Goal: Transaction & Acquisition: Purchase product/service

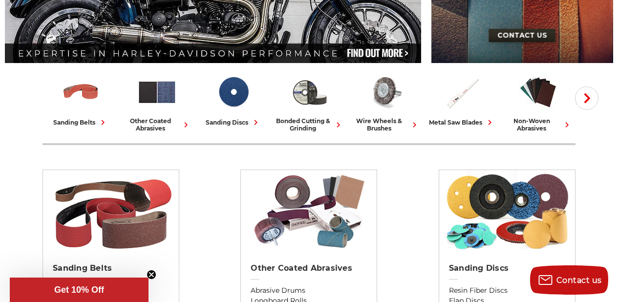
scroll to position [297, 0]
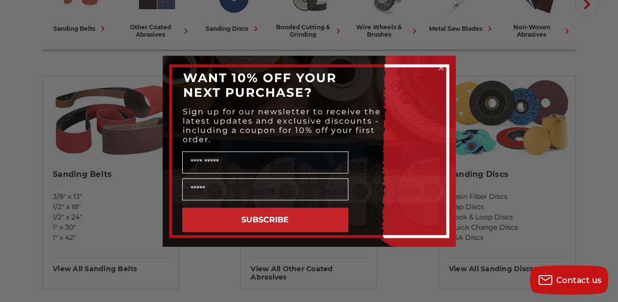
click at [440, 68] on circle "Close dialog" at bounding box center [440, 67] width 9 height 9
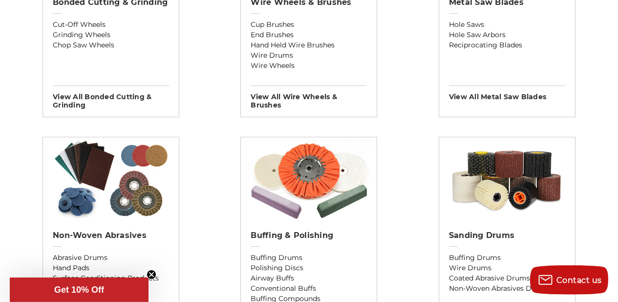
scroll to position [750, 0]
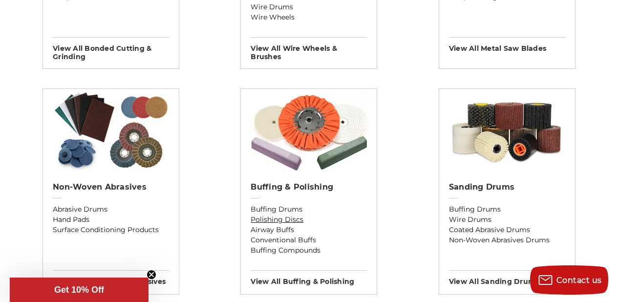
click at [355, 214] on link "Polishing Discs" at bounding box center [308, 219] width 116 height 10
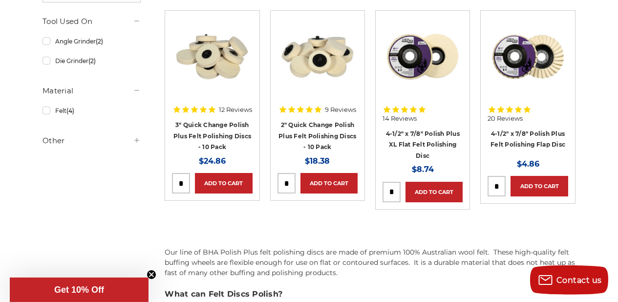
scroll to position [117, 0]
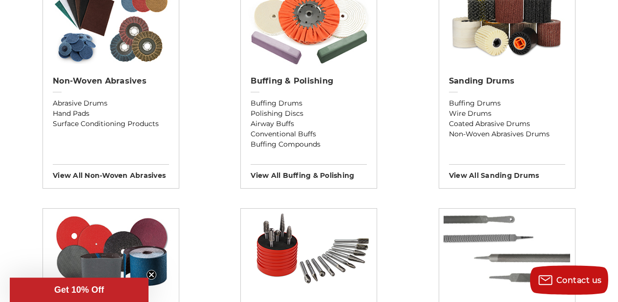
scroll to position [843, 0]
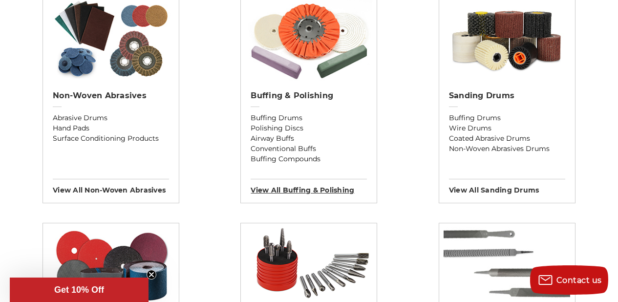
click at [290, 190] on h3 "View All buffing & polishing" at bounding box center [308, 187] width 116 height 16
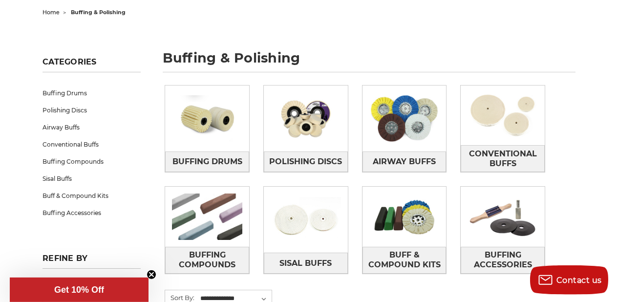
scroll to position [156, 0]
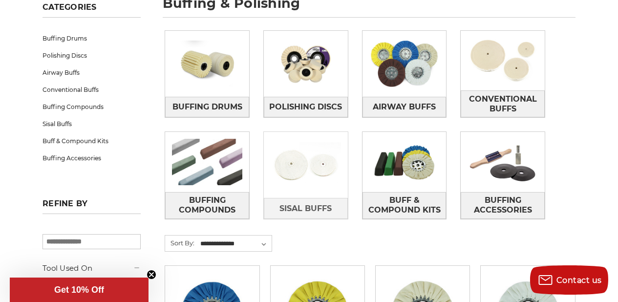
click at [304, 174] on img at bounding box center [306, 165] width 84 height 60
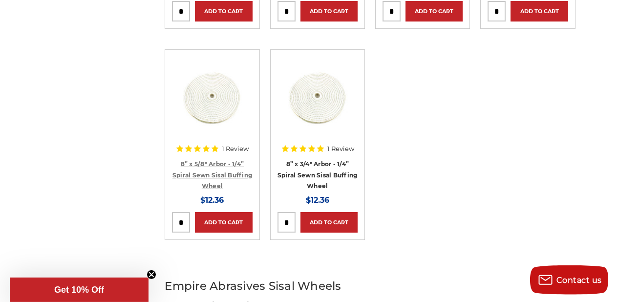
scroll to position [383, 0]
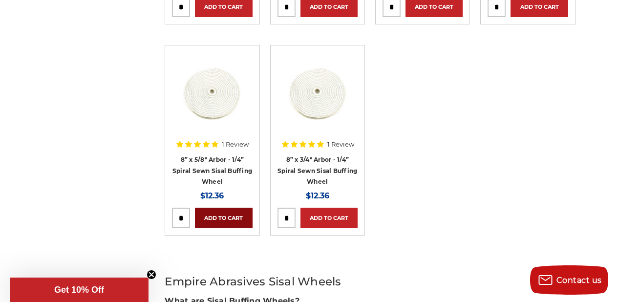
click at [226, 218] on link "Add to Cart" at bounding box center [223, 218] width 57 height 21
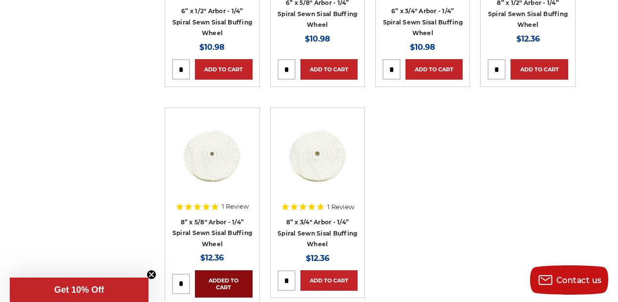
scroll to position [219, 0]
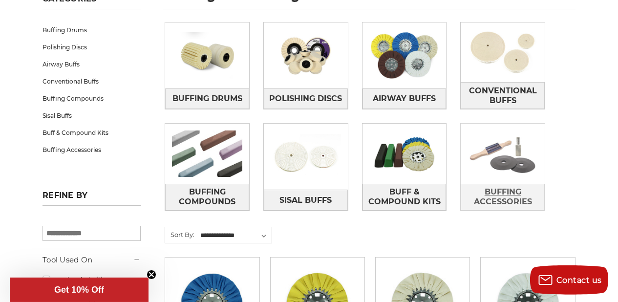
scroll to position [172, 0]
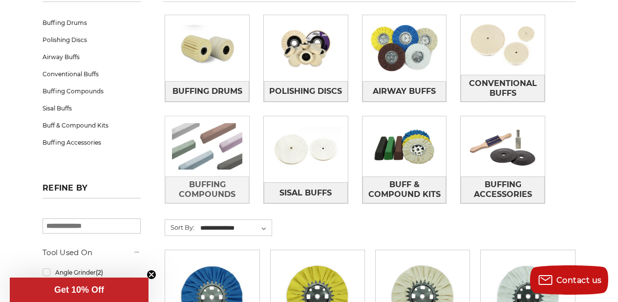
click at [194, 158] on img at bounding box center [207, 146] width 84 height 60
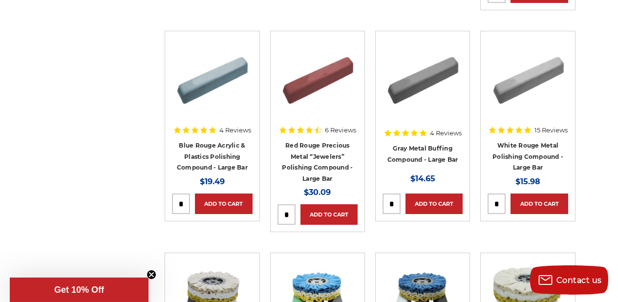
scroll to position [164, 0]
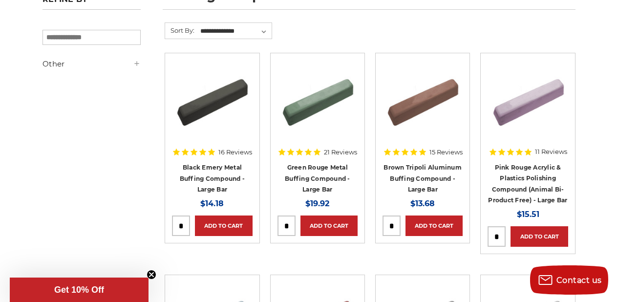
click at [225, 104] on img at bounding box center [212, 99] width 78 height 78
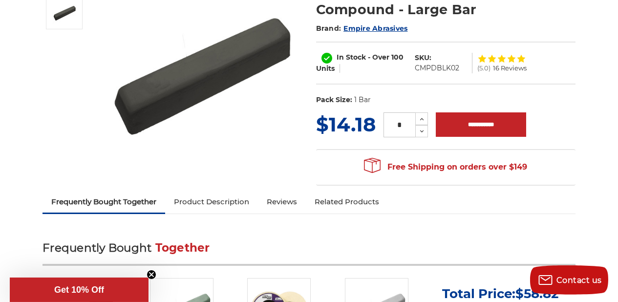
scroll to position [86, 0]
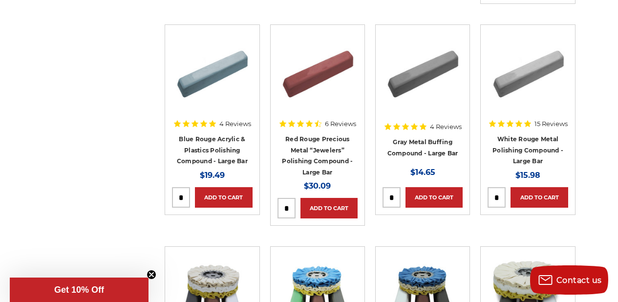
scroll to position [422, 0]
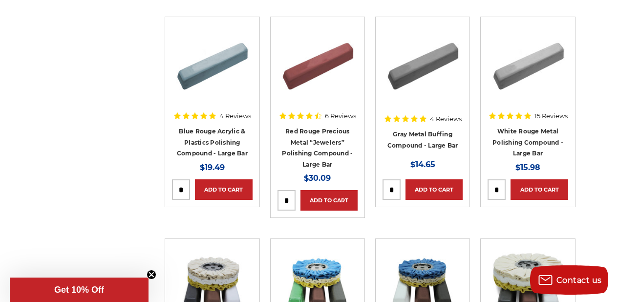
click at [416, 73] on img at bounding box center [422, 63] width 78 height 78
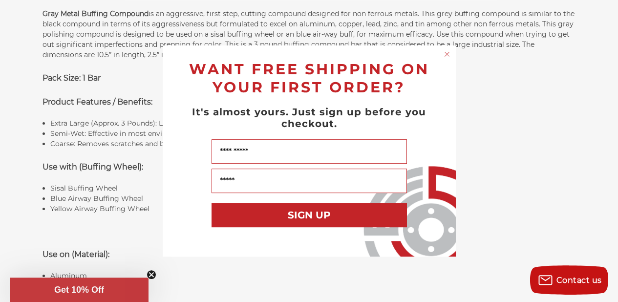
scroll to position [703, 0]
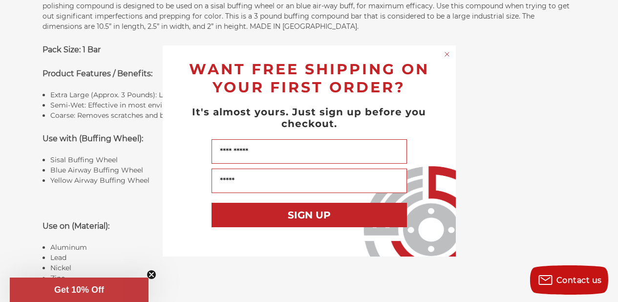
click at [448, 50] on circle "Close dialog" at bounding box center [446, 54] width 9 height 9
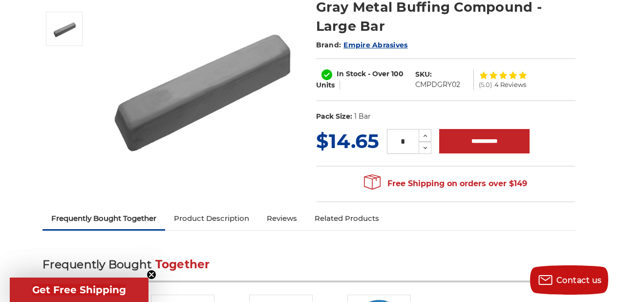
scroll to position [0, 0]
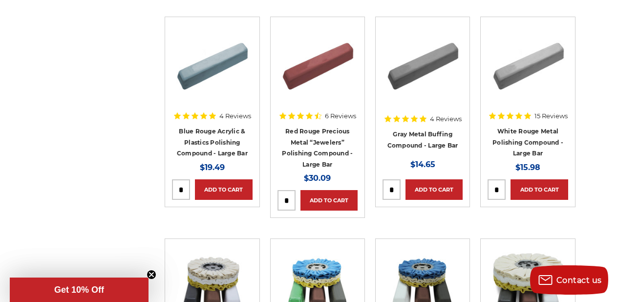
click at [531, 78] on img at bounding box center [528, 63] width 78 height 78
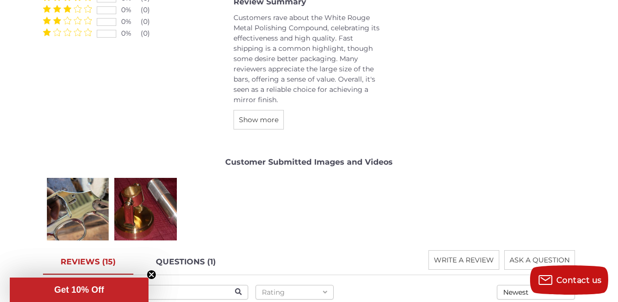
scroll to position [1359, 0]
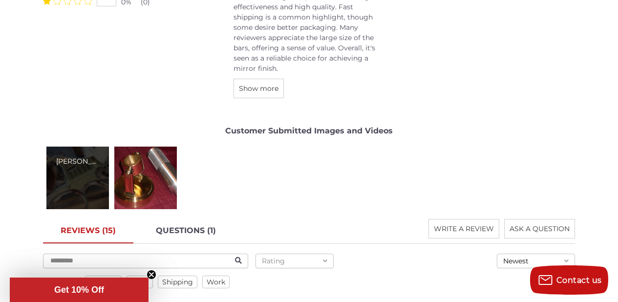
click at [72, 184] on div "[PERSON_NAME]" at bounding box center [77, 177] width 62 height 62
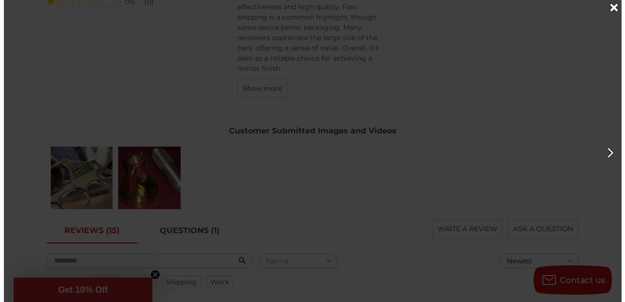
scroll to position [1349, 0]
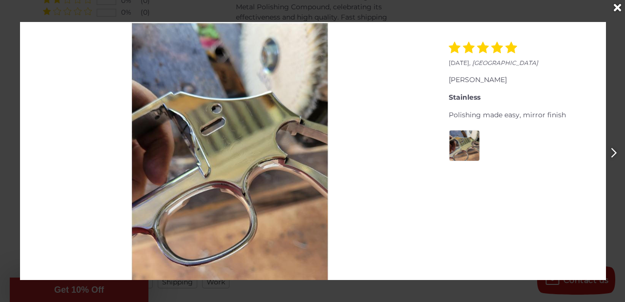
click at [617, 9] on icon "Close" at bounding box center [617, 7] width 7 height 11
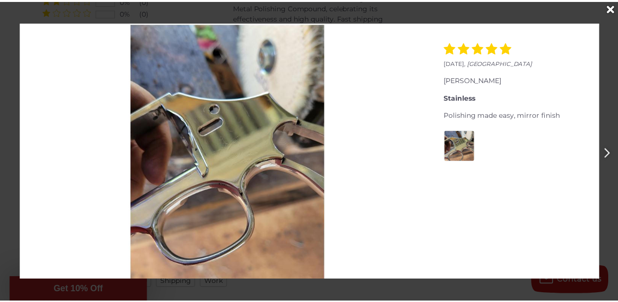
scroll to position [1359, 0]
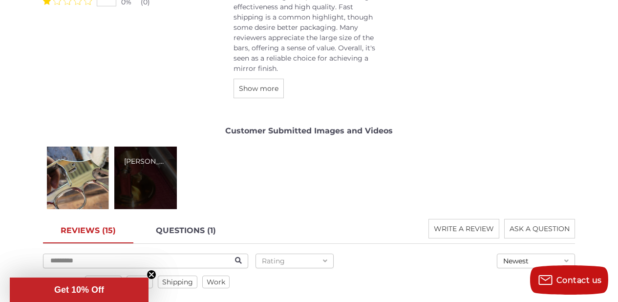
click at [147, 196] on div "Gary C." at bounding box center [145, 177] width 62 height 62
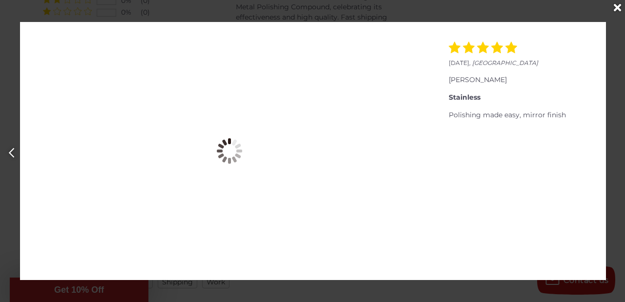
scroll to position [0, 625]
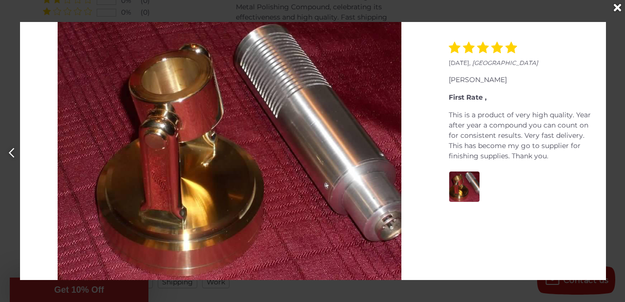
click at [617, 7] on icon "Close" at bounding box center [617, 7] width 7 height 11
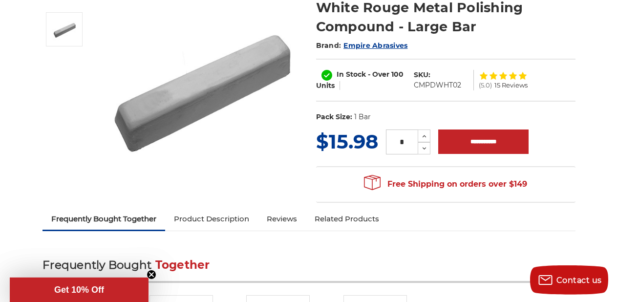
scroll to position [141, 0]
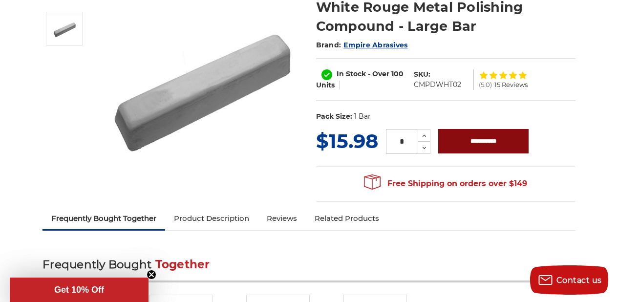
click at [484, 134] on input "**********" at bounding box center [483, 141] width 90 height 24
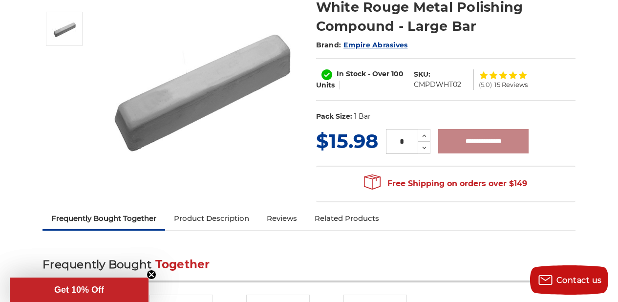
type input "**********"
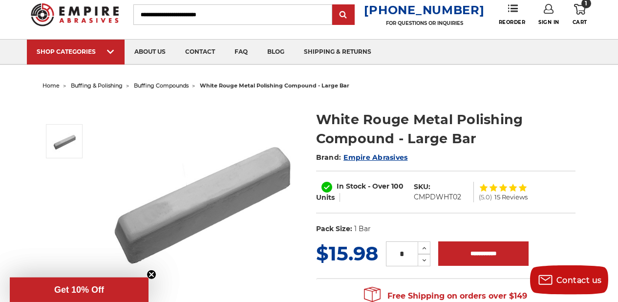
scroll to position [0, 0]
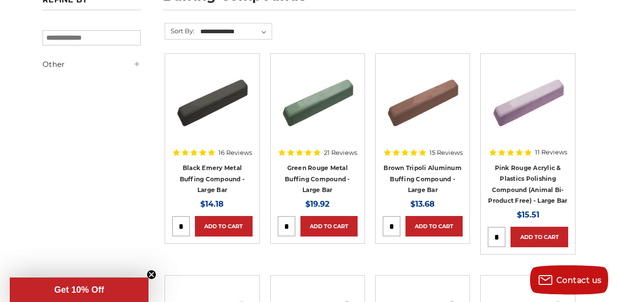
scroll to position [164, 0]
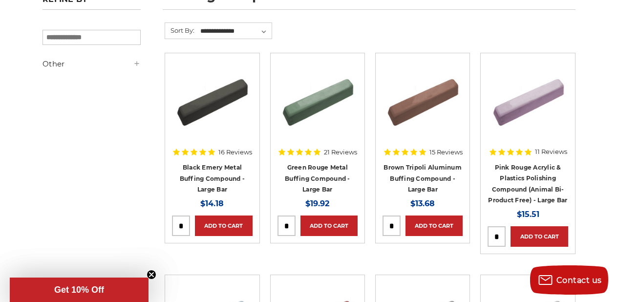
click at [305, 116] on img at bounding box center [317, 99] width 78 height 78
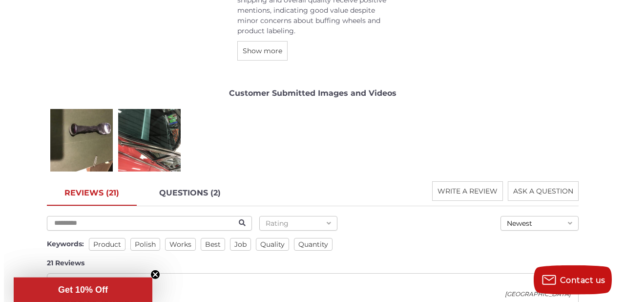
scroll to position [1555, 0]
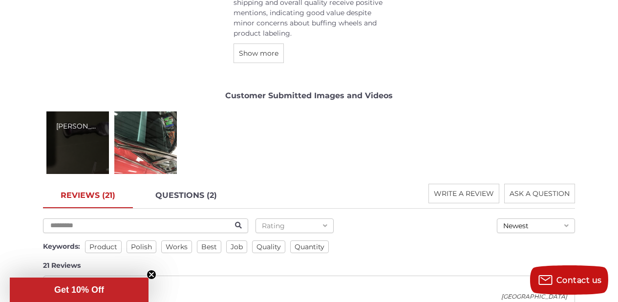
click at [74, 140] on div "Richard C." at bounding box center [77, 142] width 62 height 62
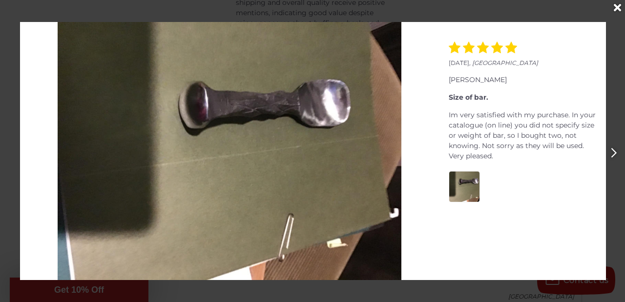
click at [617, 10] on icon "Close" at bounding box center [617, 7] width 7 height 11
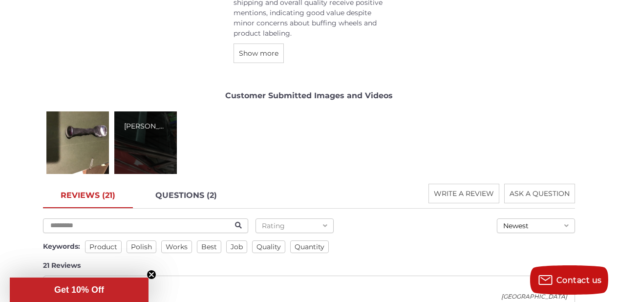
click at [141, 151] on div "Alan C." at bounding box center [145, 142] width 62 height 62
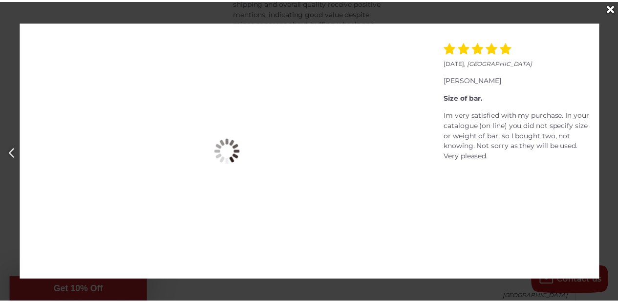
scroll to position [0, 625]
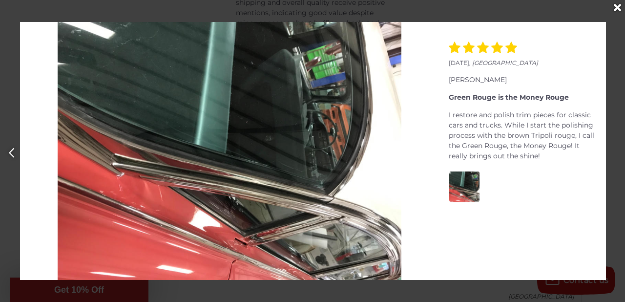
click at [617, 6] on icon "Close" at bounding box center [617, 7] width 7 height 11
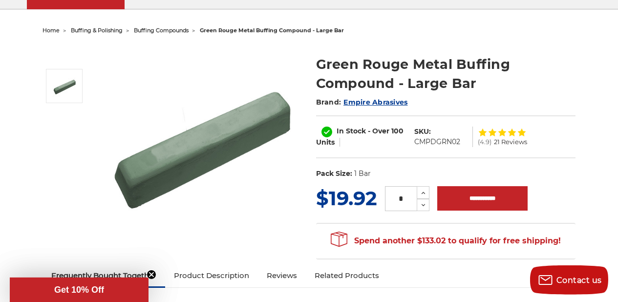
scroll to position [0, 0]
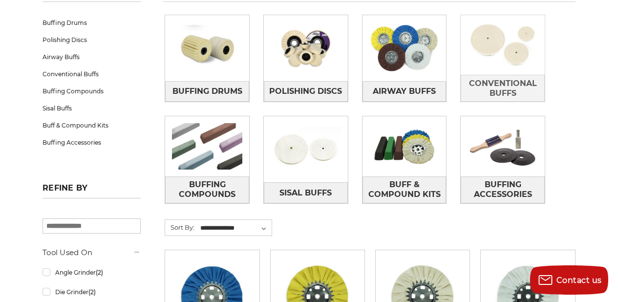
scroll to position [172, 0]
click at [485, 47] on img at bounding box center [502, 45] width 84 height 60
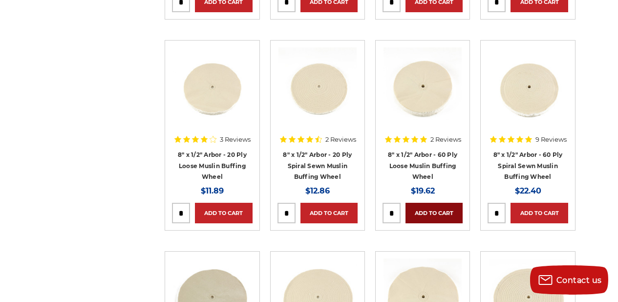
scroll to position [633, 0]
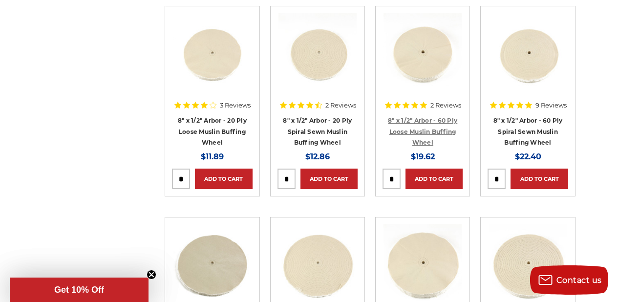
click at [410, 120] on link "8" x 1/2" Arbor - 60 Ply Loose Muslin Buffing Wheel" at bounding box center [422, 131] width 69 height 29
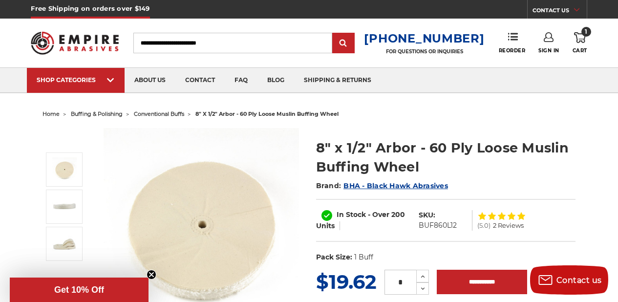
click at [206, 212] on img at bounding box center [201, 225] width 195 height 195
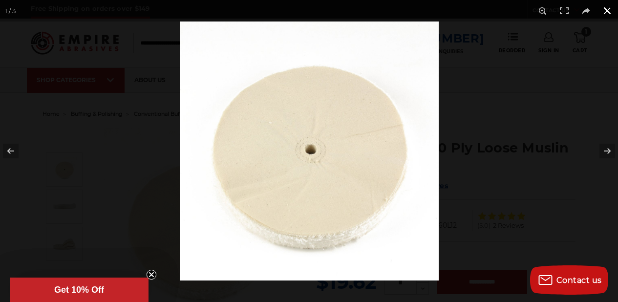
click at [608, 9] on button at bounding box center [606, 10] width 21 height 21
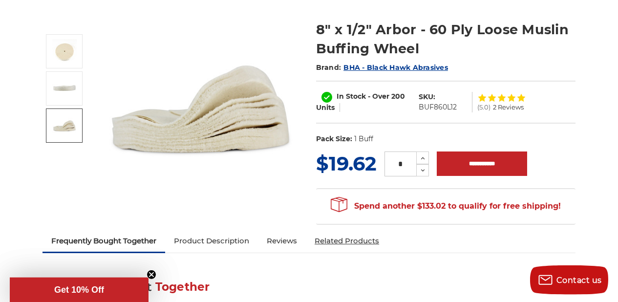
scroll to position [86, 0]
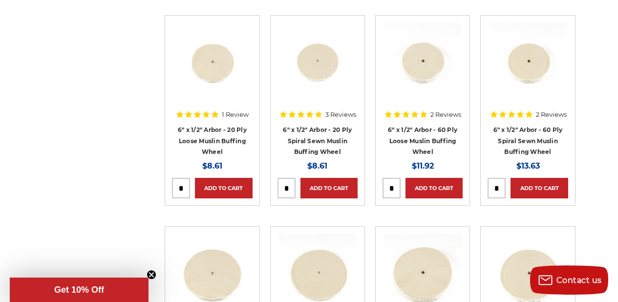
scroll to position [383, 0]
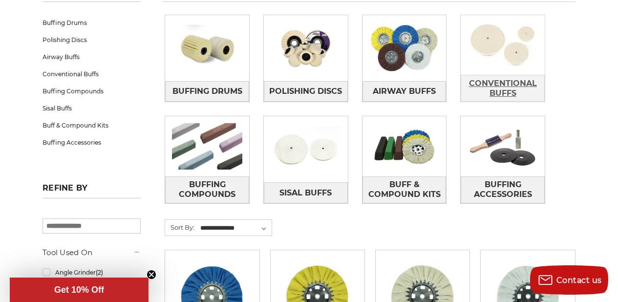
click at [494, 88] on span "Conventional Buffs" at bounding box center [502, 88] width 83 height 26
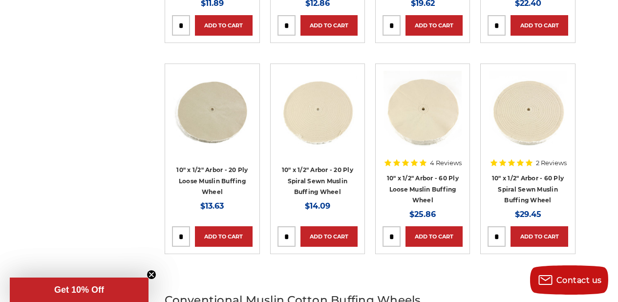
scroll to position [789, 0]
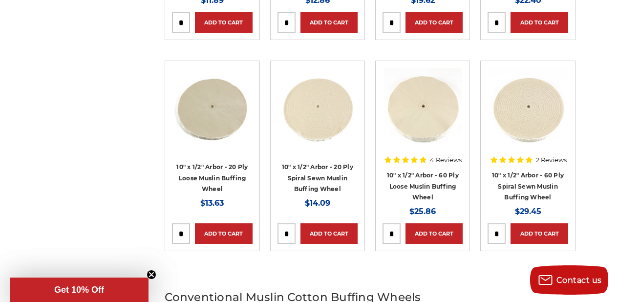
click at [436, 110] on img at bounding box center [422, 107] width 78 height 78
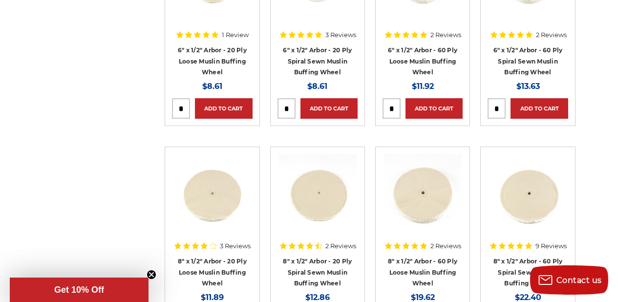
scroll to position [391, 0]
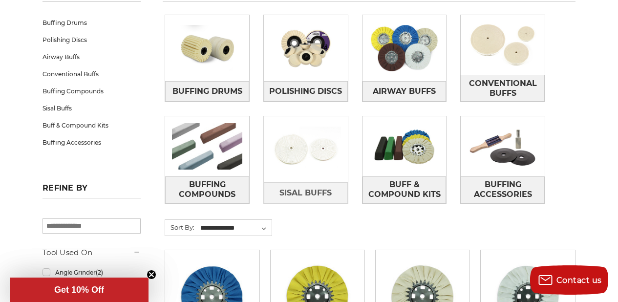
click at [310, 137] on img at bounding box center [306, 150] width 84 height 60
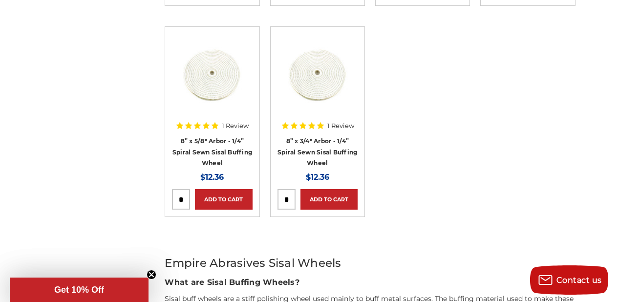
scroll to position [398, 0]
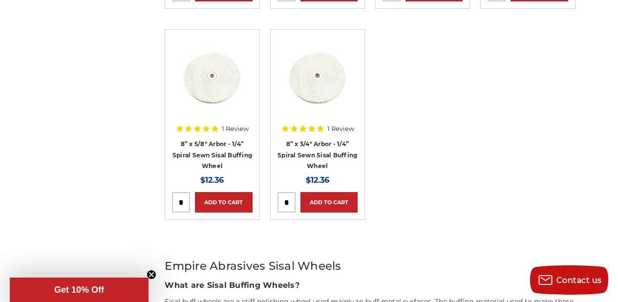
click at [194, 79] on img at bounding box center [212, 76] width 78 height 78
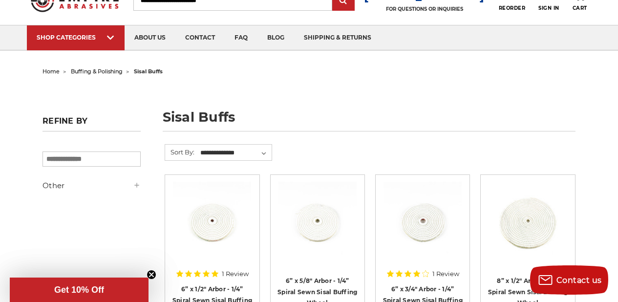
scroll to position [39, 0]
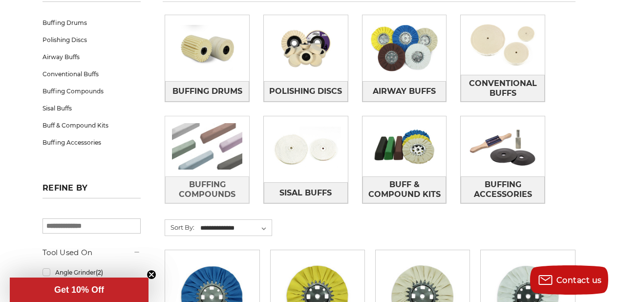
click at [197, 145] on img at bounding box center [207, 146] width 84 height 60
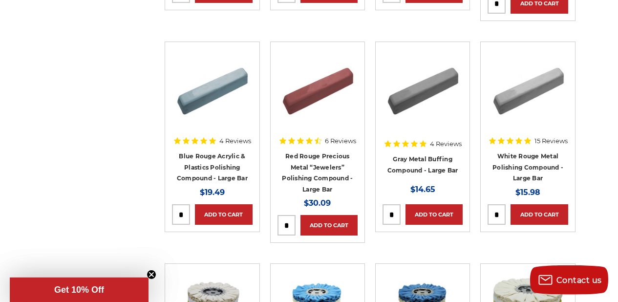
scroll to position [414, 0]
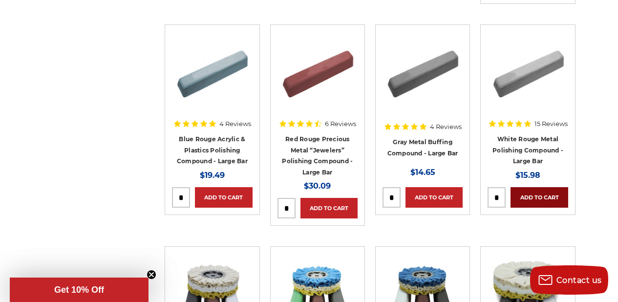
click at [535, 206] on link "Add to Cart" at bounding box center [538, 197] width 57 height 21
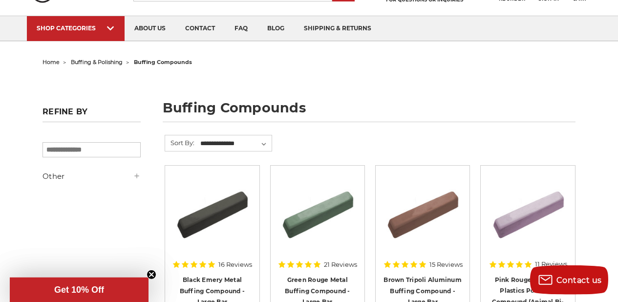
scroll to position [0, 0]
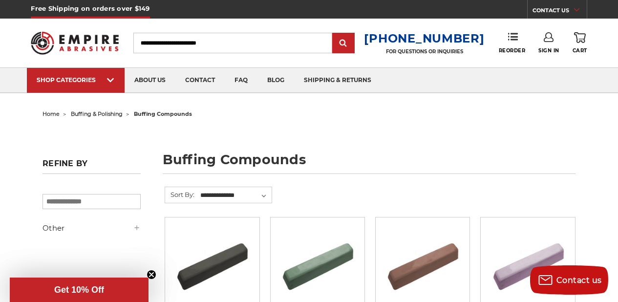
click at [580, 39] on use at bounding box center [580, 37] width 12 height 11
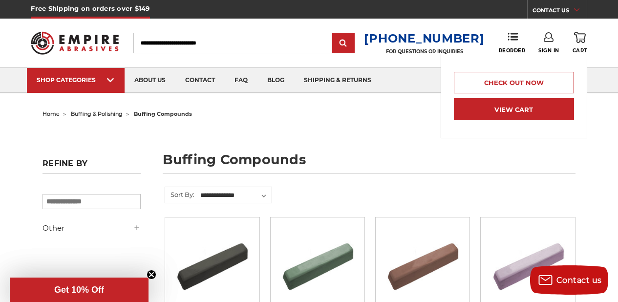
click at [548, 112] on link "View Cart" at bounding box center [514, 109] width 120 height 22
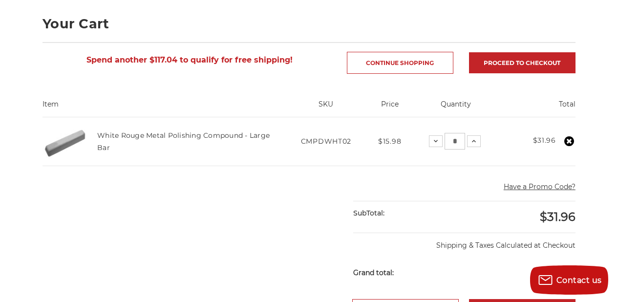
scroll to position [156, 0]
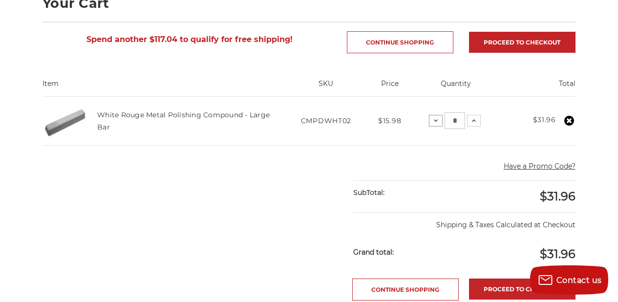
click icon
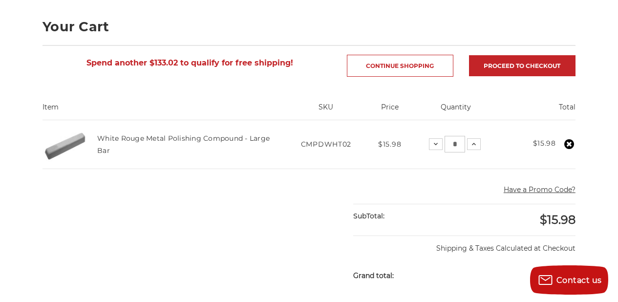
scroll to position [0, 0]
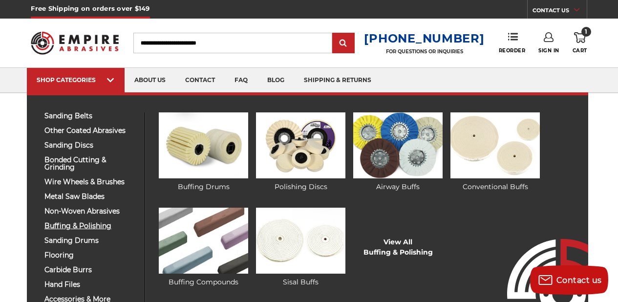
click span "buffing & polishing"
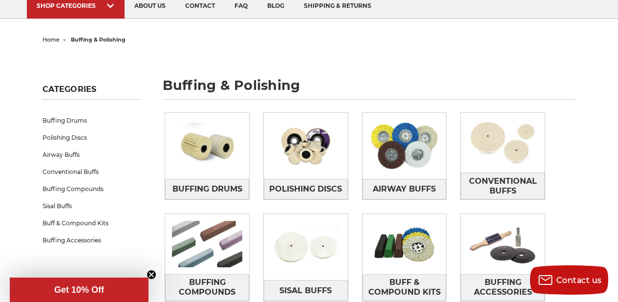
scroll to position [141, 0]
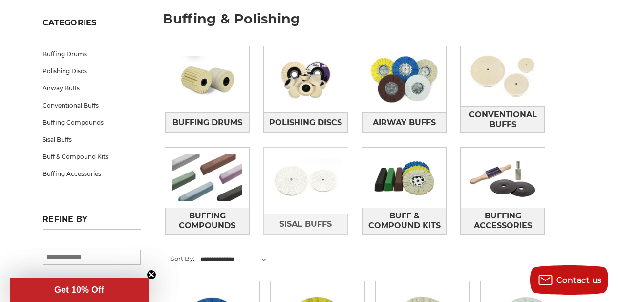
click at [292, 177] on img at bounding box center [306, 181] width 84 height 60
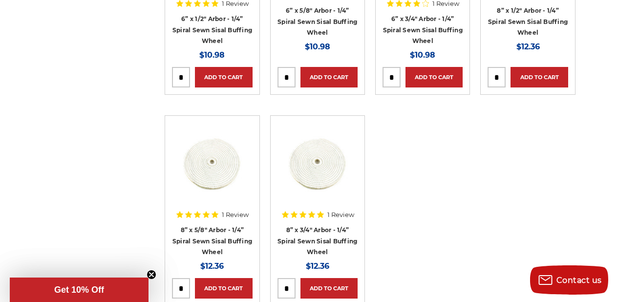
scroll to position [320, 0]
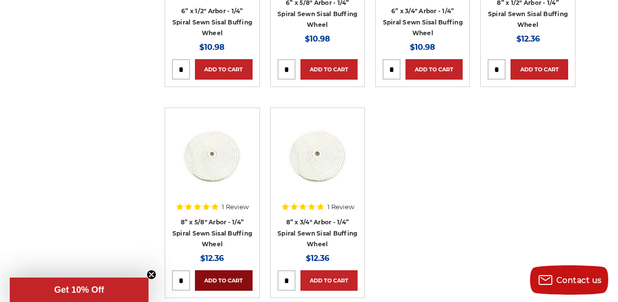
click at [224, 277] on link "Add to Cart" at bounding box center [223, 280] width 57 height 21
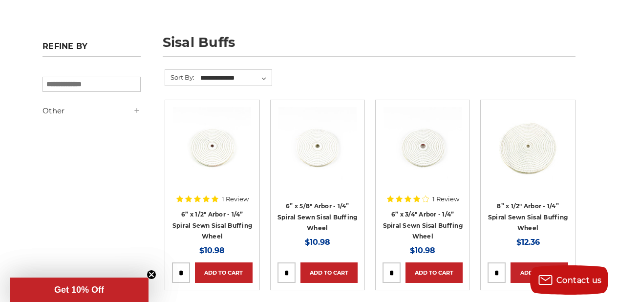
scroll to position [0, 0]
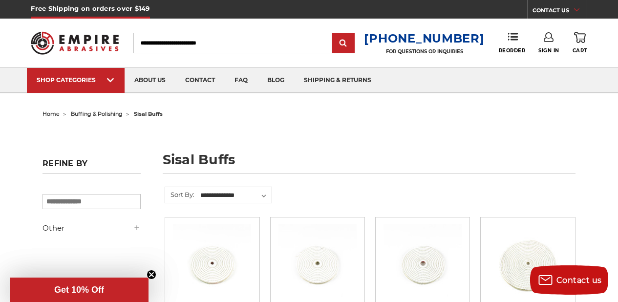
click at [581, 38] on icon at bounding box center [580, 37] width 12 height 11
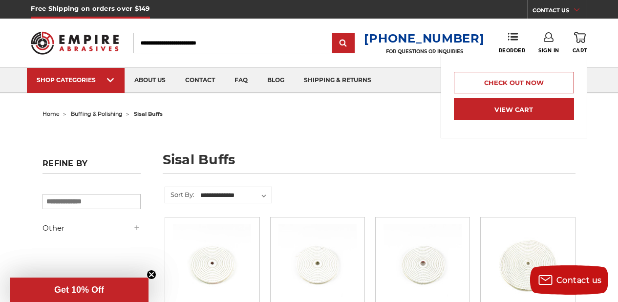
click at [517, 113] on link "View Cart" at bounding box center [514, 109] width 120 height 22
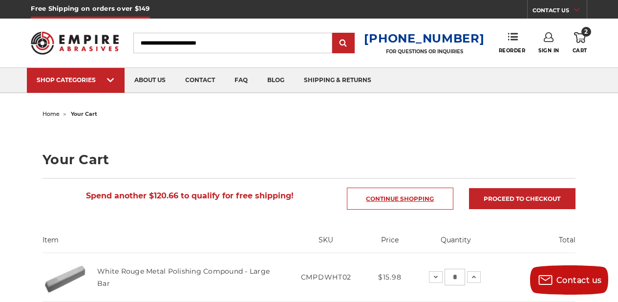
click at [392, 197] on link "Continue Shopping" at bounding box center [400, 198] width 106 height 22
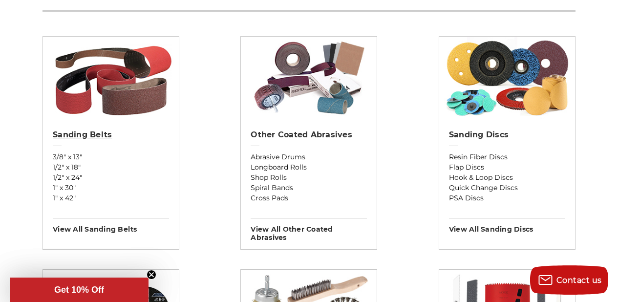
scroll to position [344, 0]
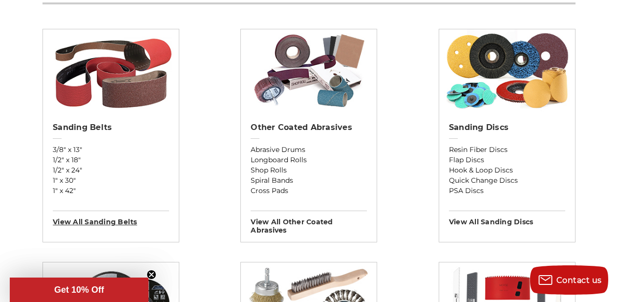
click at [98, 221] on h3 "View All sanding belts" at bounding box center [111, 218] width 116 height 16
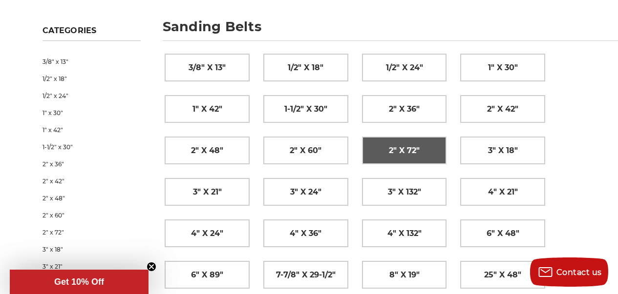
click at [406, 148] on span "2" x 72"" at bounding box center [404, 151] width 31 height 17
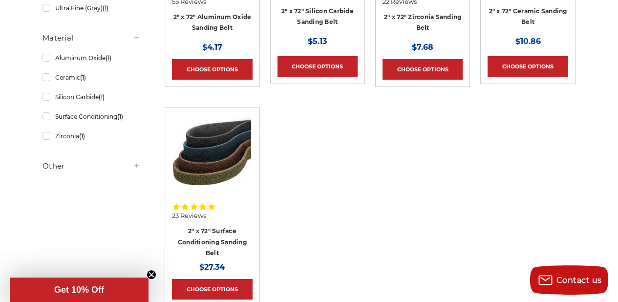
scroll to position [164, 0]
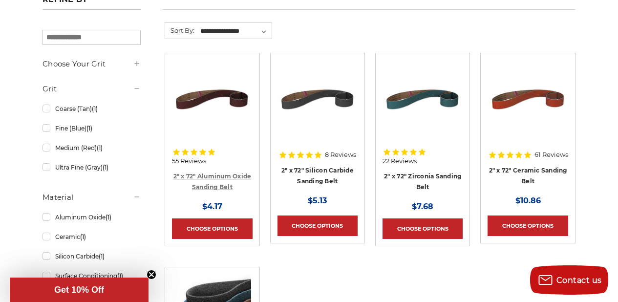
click at [209, 175] on link "2" x 72" Aluminum Oxide Sanding Belt" at bounding box center [212, 181] width 78 height 19
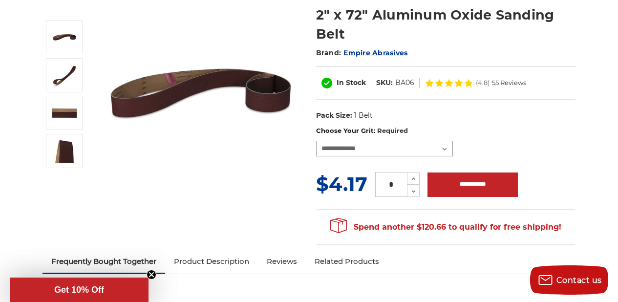
select select "****"
click option "**********" at bounding box center [0, 0] width 0 height 0
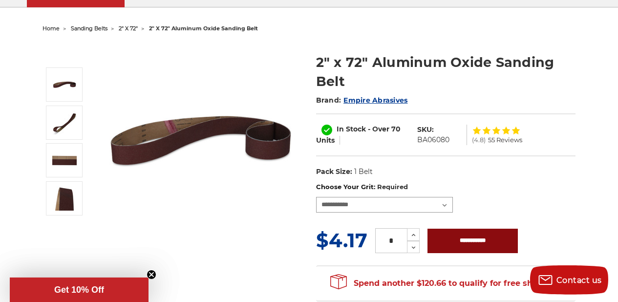
scroll to position [117, 0]
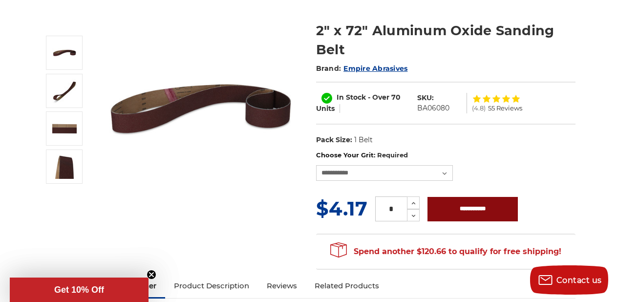
click at [460, 206] on input "**********" at bounding box center [472, 209] width 90 height 24
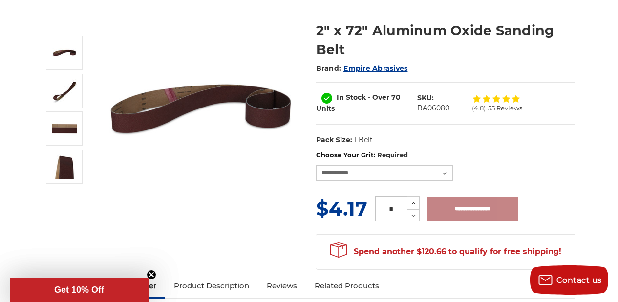
type input "**********"
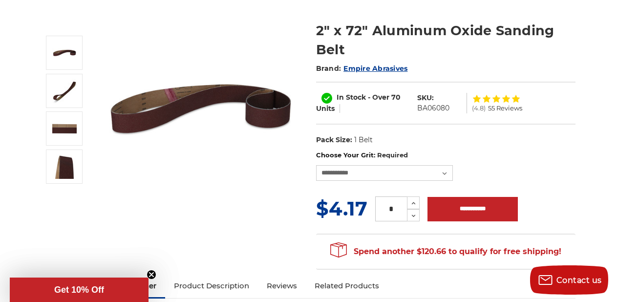
click at [164, 102] on img at bounding box center [201, 108] width 195 height 195
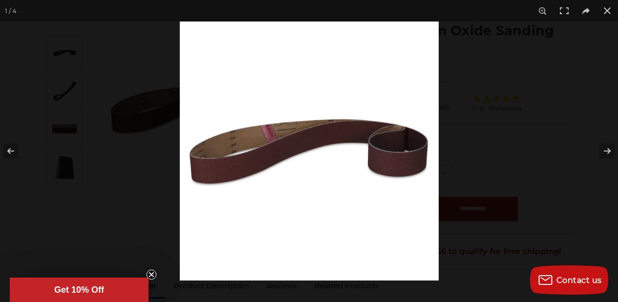
click at [295, 145] on img at bounding box center [309, 150] width 259 height 259
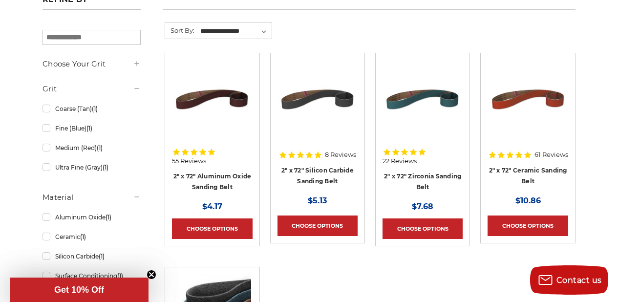
click at [522, 94] on img at bounding box center [528, 99] width 78 height 78
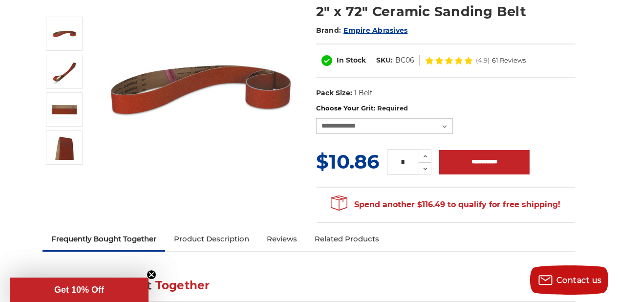
scroll to position [102, 0]
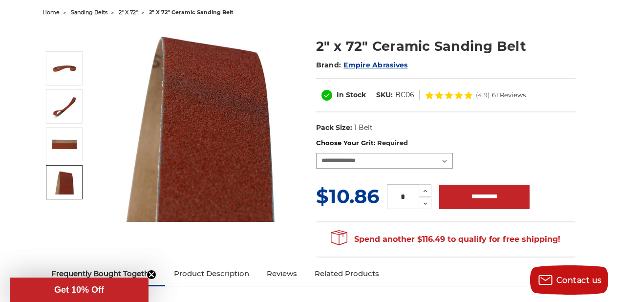
select select "****"
click option "**********" at bounding box center [0, 0] width 0 height 0
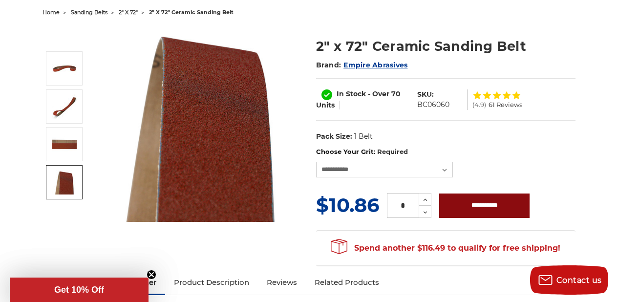
click at [484, 205] on input "**********" at bounding box center [484, 205] width 90 height 24
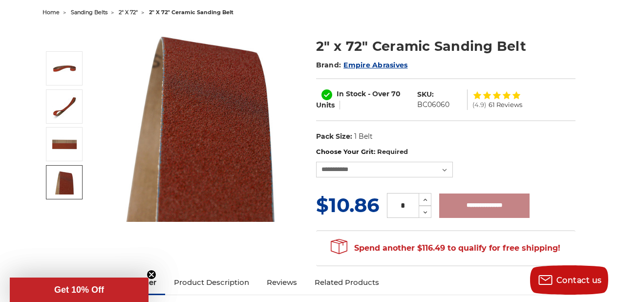
type input "**********"
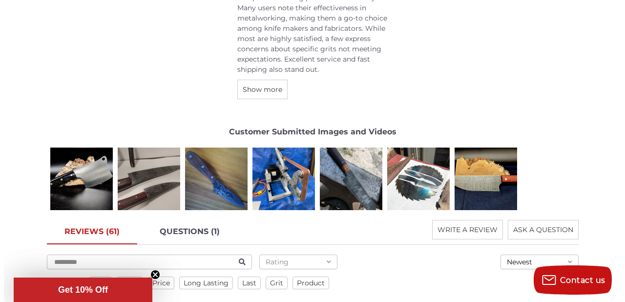
scroll to position [1305, 0]
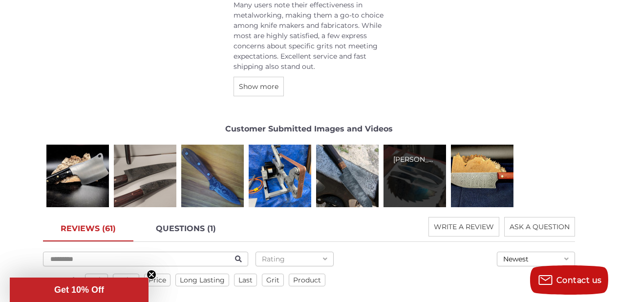
click at [425, 185] on div "Stanley R." at bounding box center [414, 176] width 62 height 62
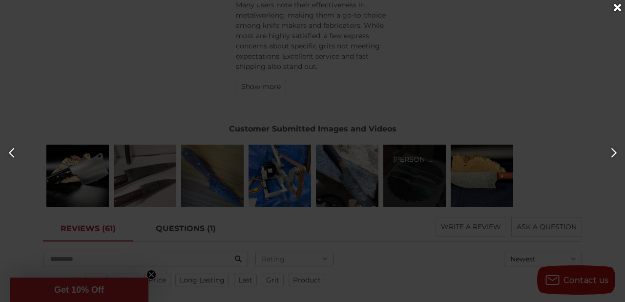
scroll to position [0, 3125]
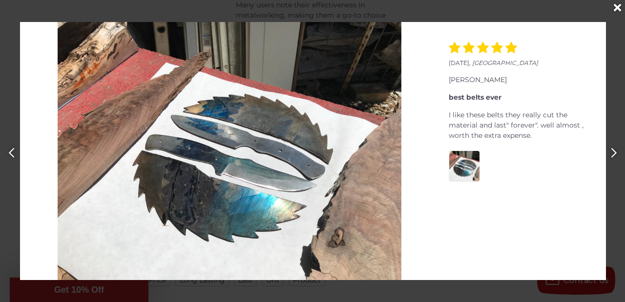
click at [617, 9] on icon "Close" at bounding box center [617, 7] width 7 height 11
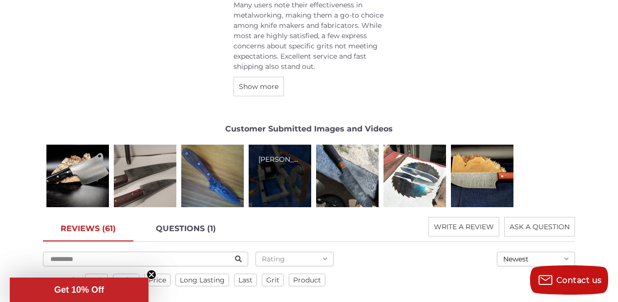
click at [285, 174] on div "Tom G." at bounding box center [280, 176] width 62 height 62
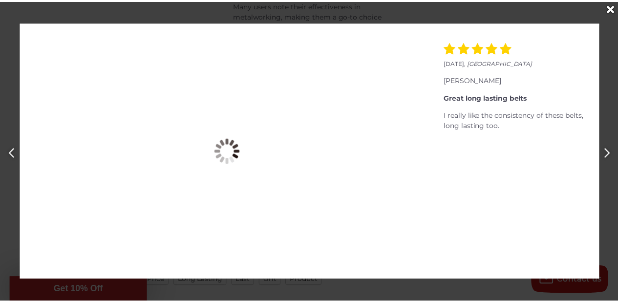
scroll to position [0, 1875]
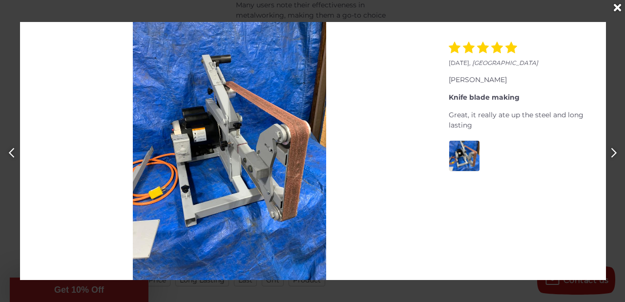
click at [616, 9] on icon "Close" at bounding box center [617, 7] width 7 height 11
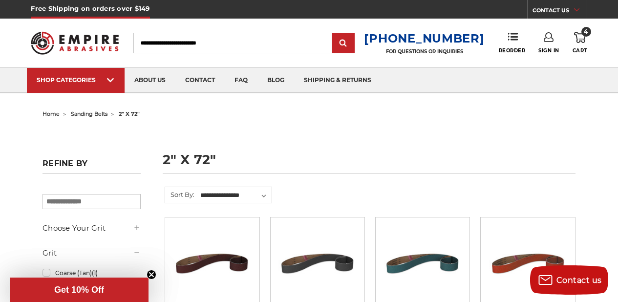
click at [578, 34] on use at bounding box center [580, 37] width 12 height 11
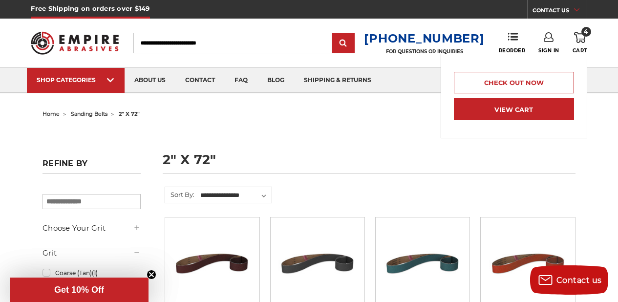
click at [513, 112] on link "View Cart" at bounding box center [514, 109] width 120 height 22
